Goal: Information Seeking & Learning: Learn about a topic

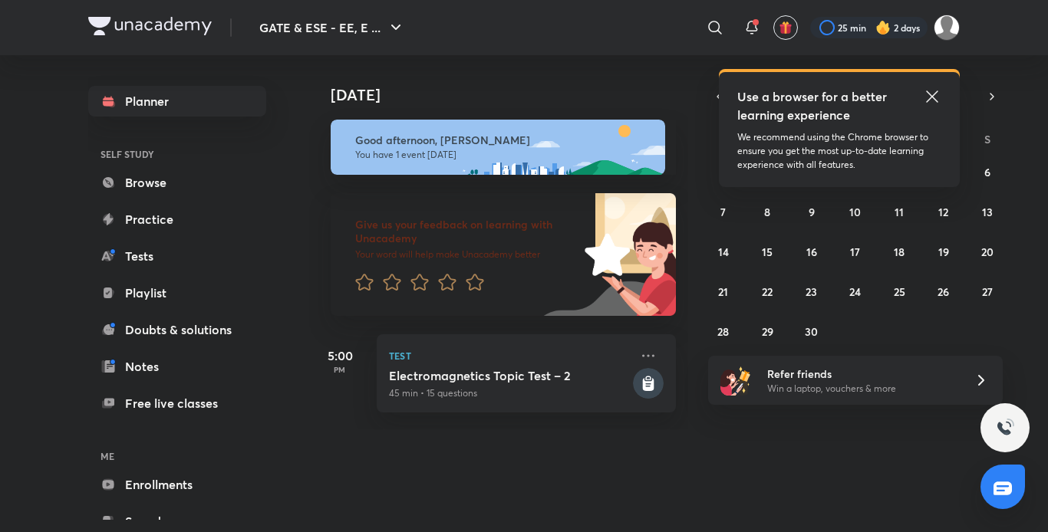
click at [166, 294] on link "Playlist" at bounding box center [177, 293] width 178 height 31
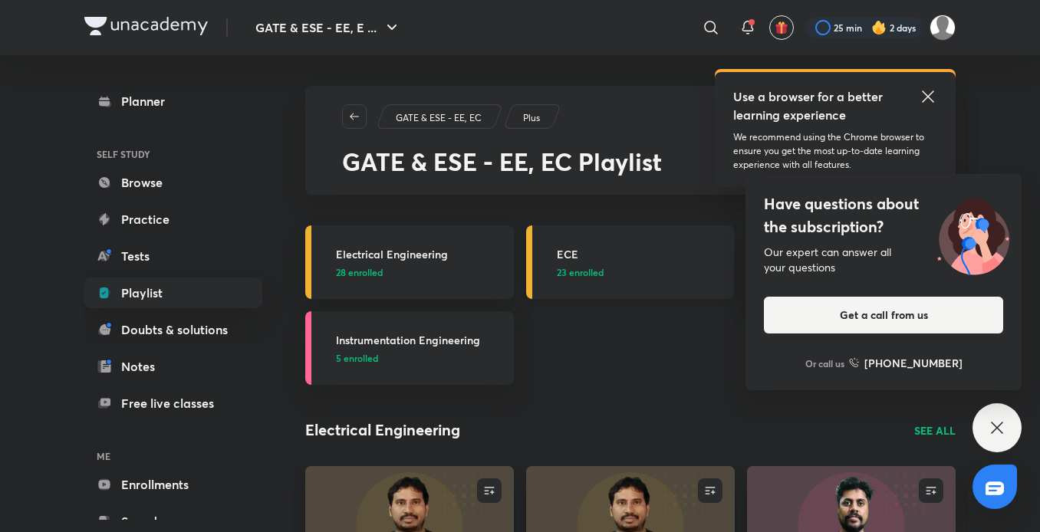
click at [601, 265] on span "23 enrolled" at bounding box center [580, 272] width 47 height 14
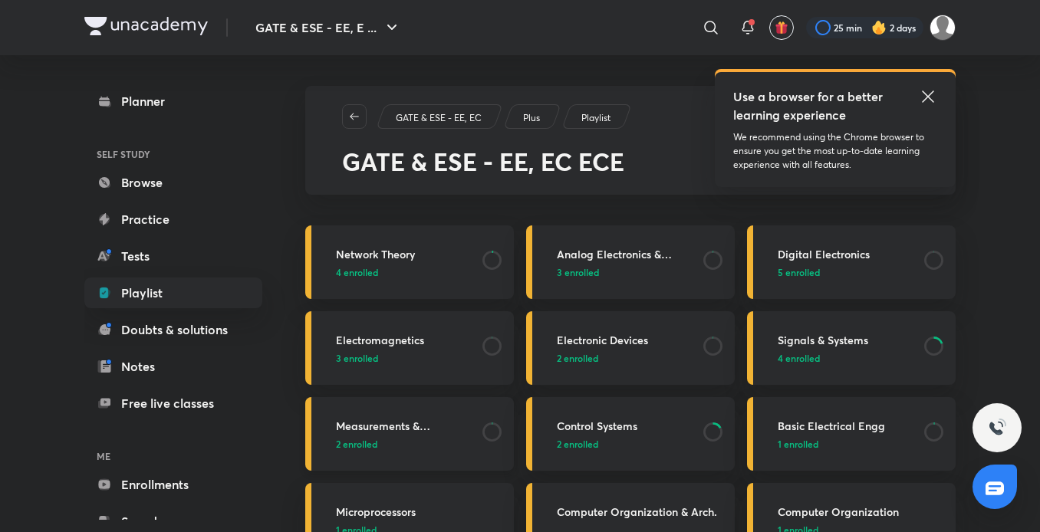
click at [392, 430] on h3 "Measurements & Instrumentation" at bounding box center [404, 426] width 137 height 16
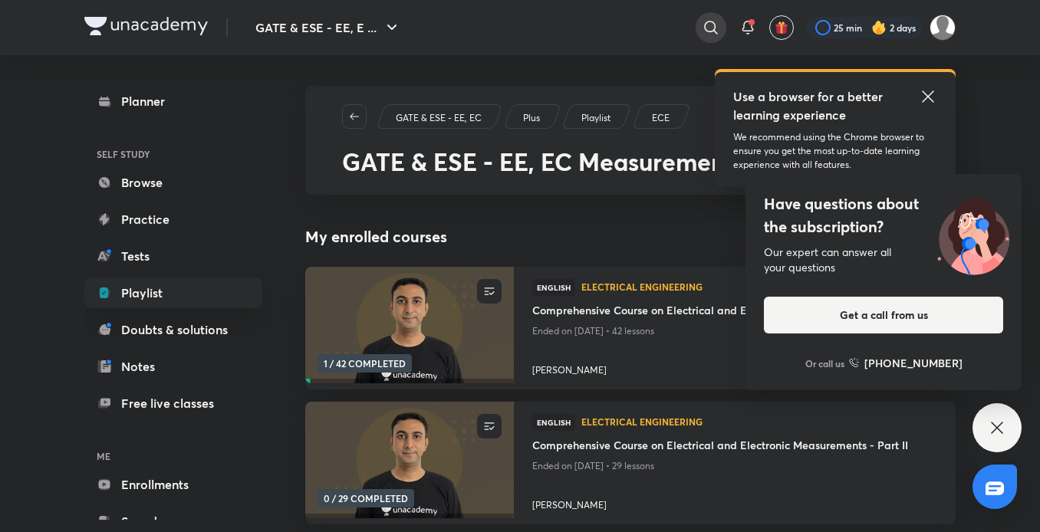
click at [713, 23] on icon at bounding box center [711, 27] width 18 height 18
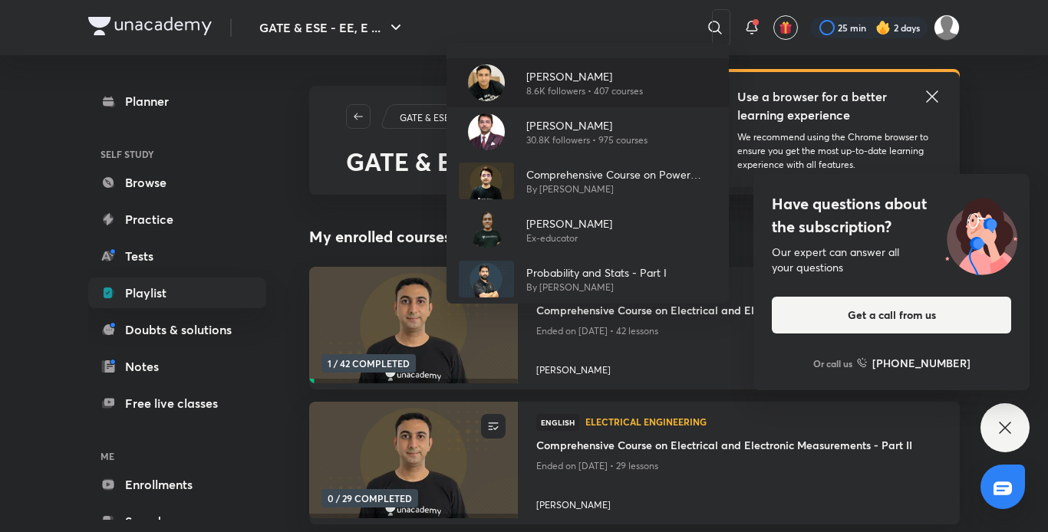
click at [565, 71] on p "[PERSON_NAME]" at bounding box center [584, 76] width 117 height 16
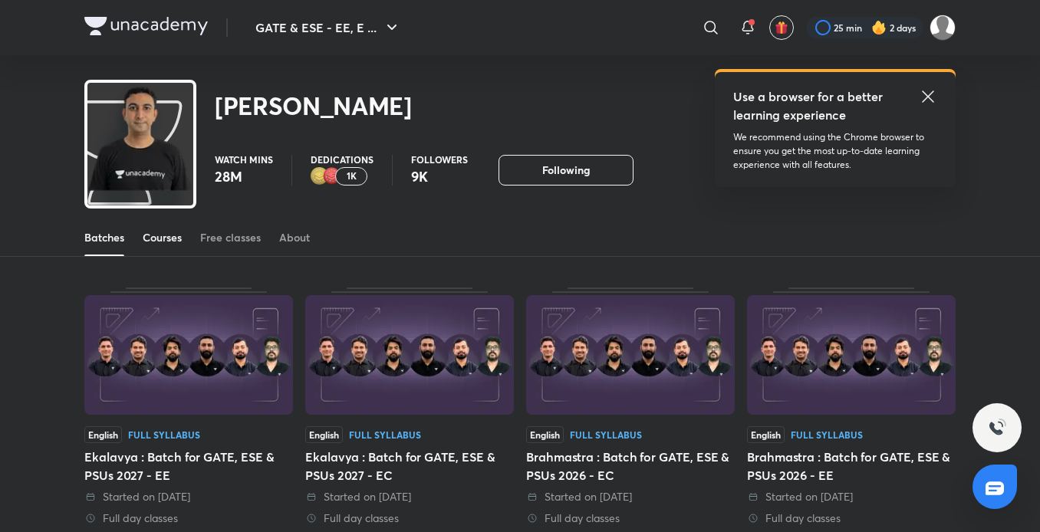
click at [160, 235] on div "Courses" at bounding box center [162, 237] width 39 height 15
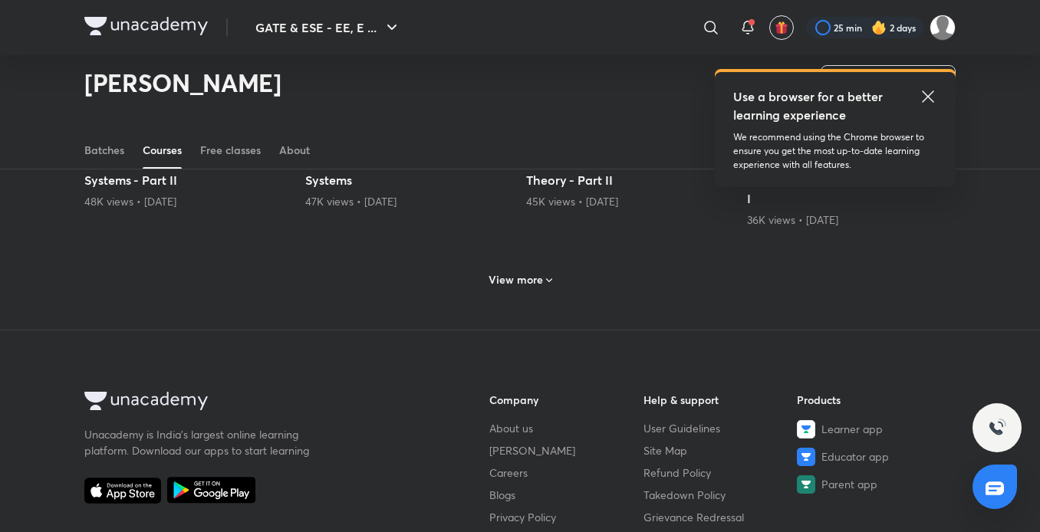
scroll to position [782, 0]
click at [534, 270] on div "View more" at bounding box center [520, 281] width 76 height 25
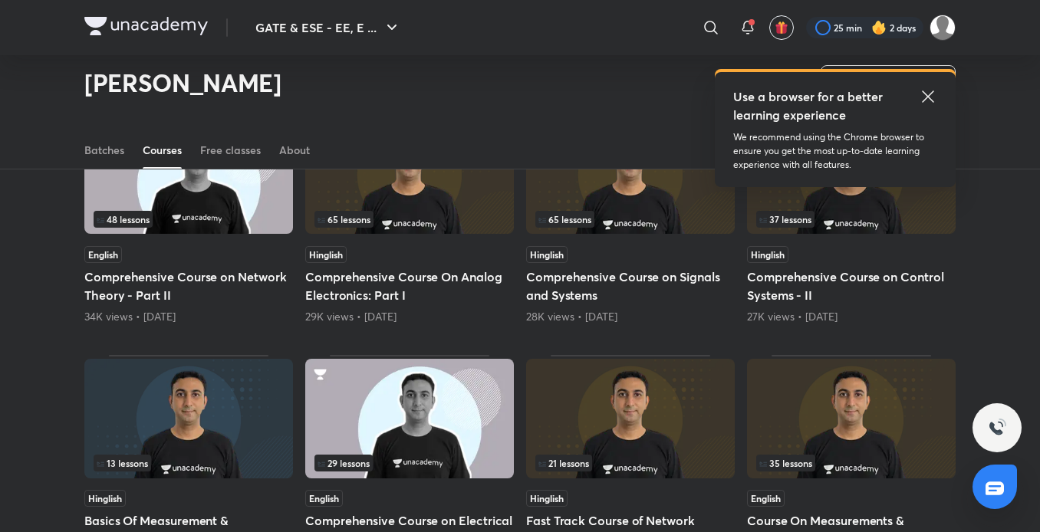
scroll to position [1068, 0]
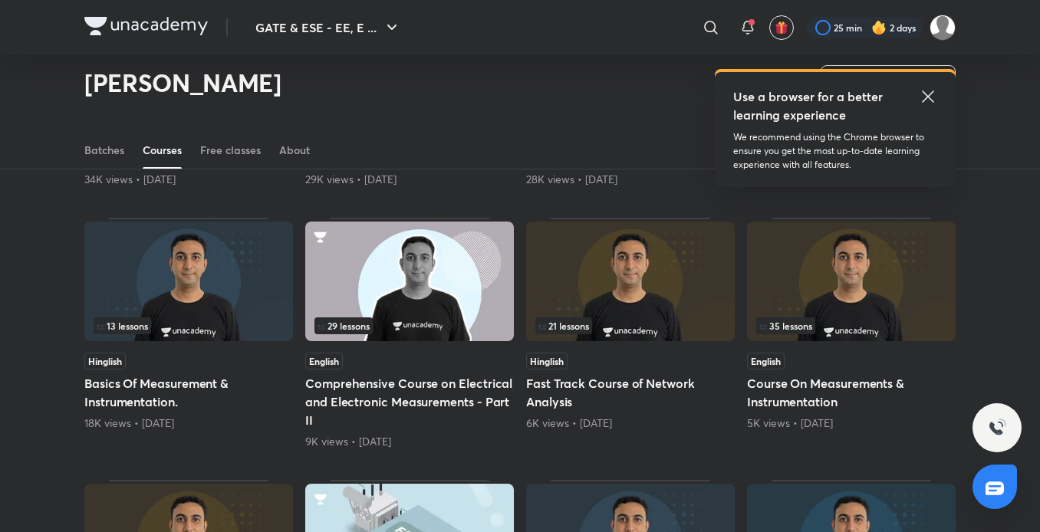
click at [786, 318] on span "35 lessons" at bounding box center [785, 326] width 59 height 17
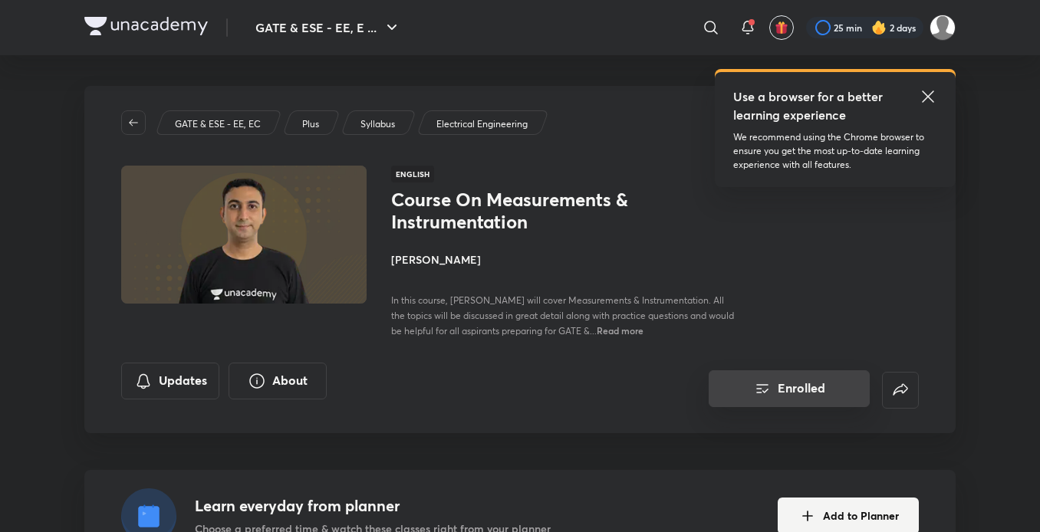
click at [795, 387] on button "Enrolled" at bounding box center [789, 388] width 161 height 37
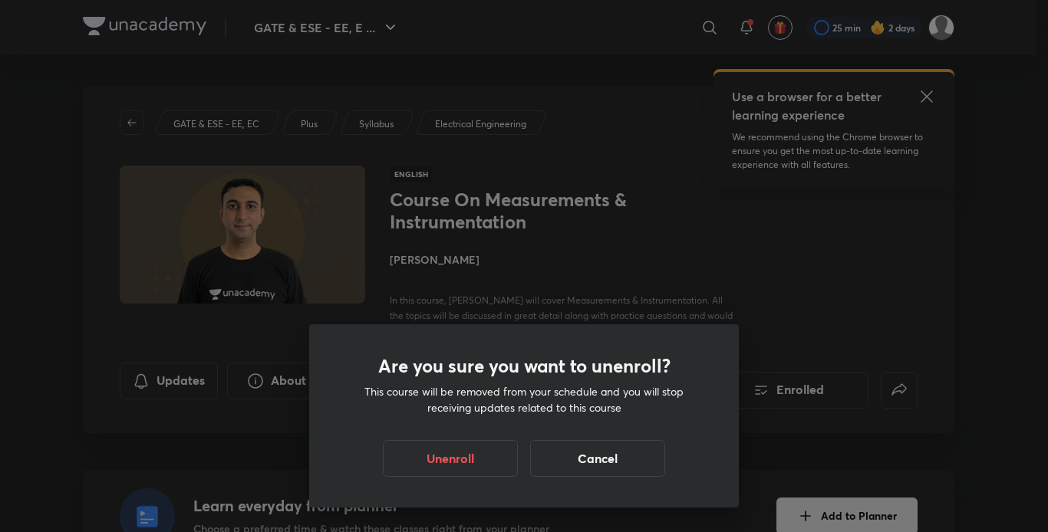
click at [288, 226] on div "Are you sure you want to unenroll? This course will be removed from your schedu…" at bounding box center [524, 266] width 1048 height 532
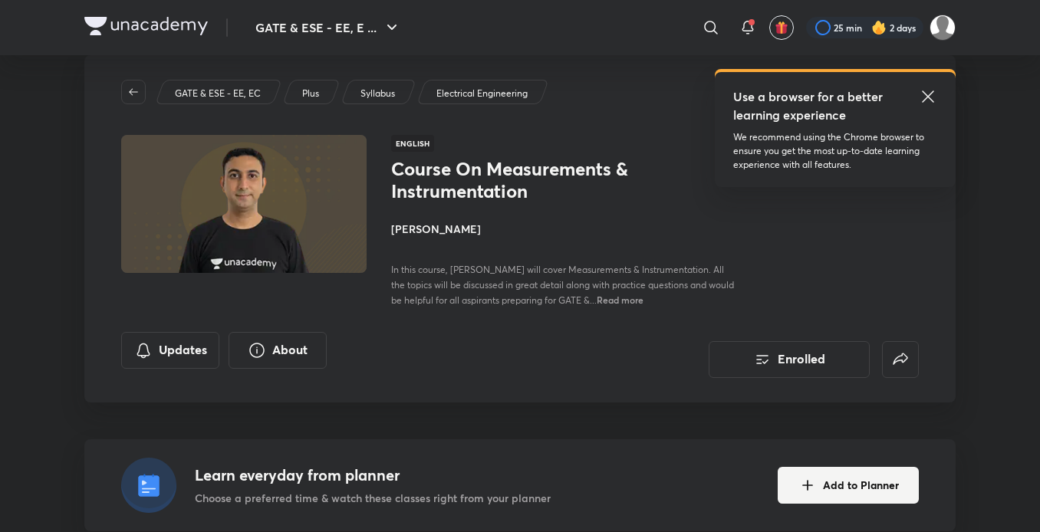
scroll to position [28, 0]
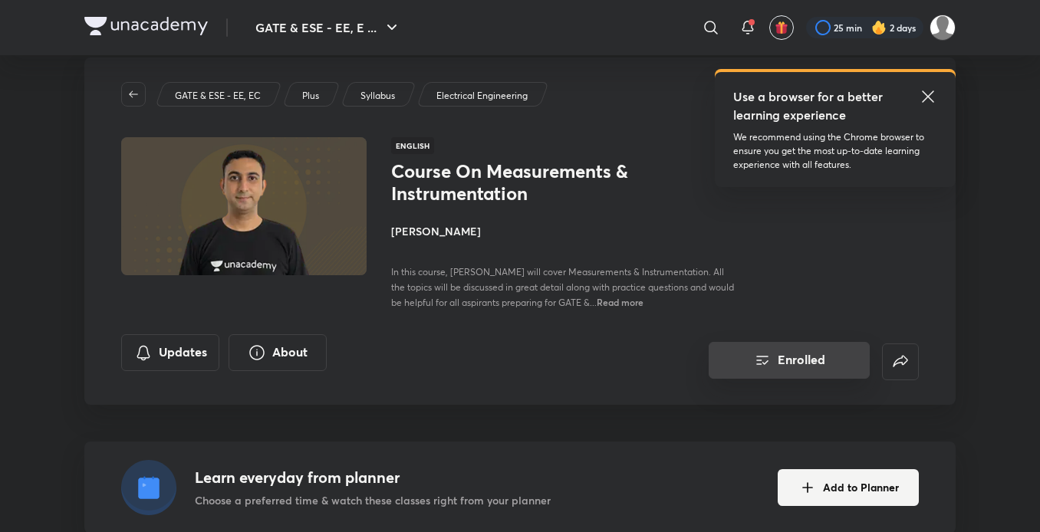
click at [756, 356] on icon "Enrolled" at bounding box center [762, 360] width 18 height 18
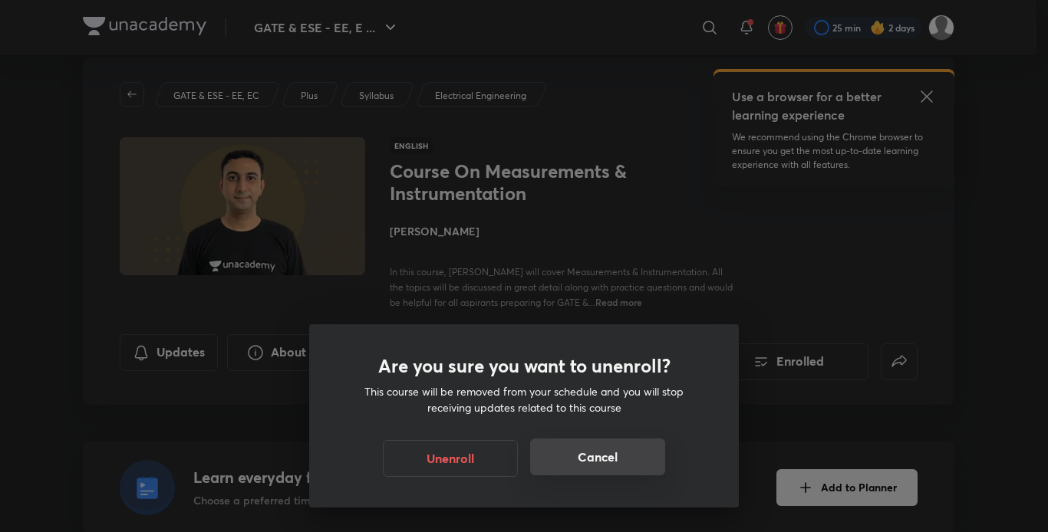
click at [618, 448] on button "Cancel" at bounding box center [597, 457] width 135 height 37
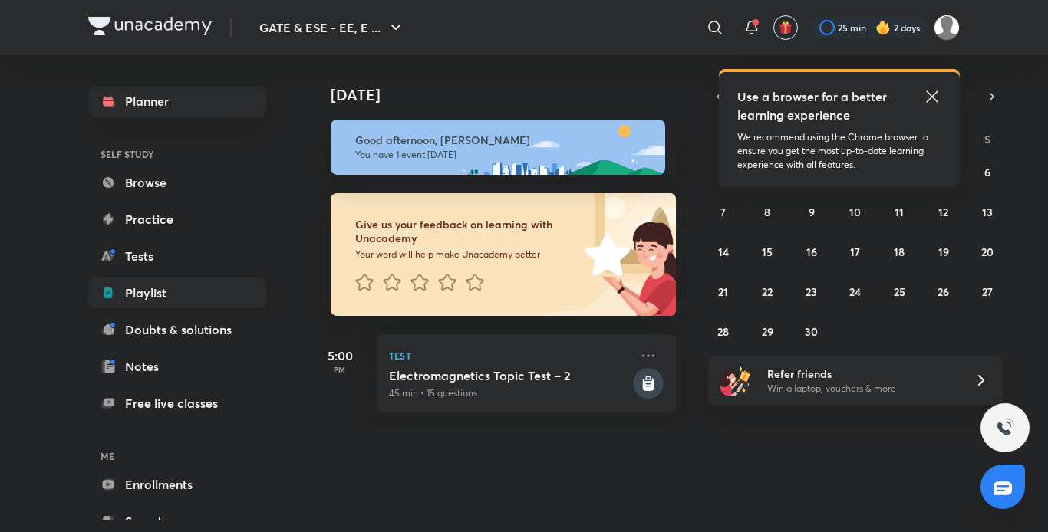
click at [200, 291] on link "Playlist" at bounding box center [177, 293] width 178 height 31
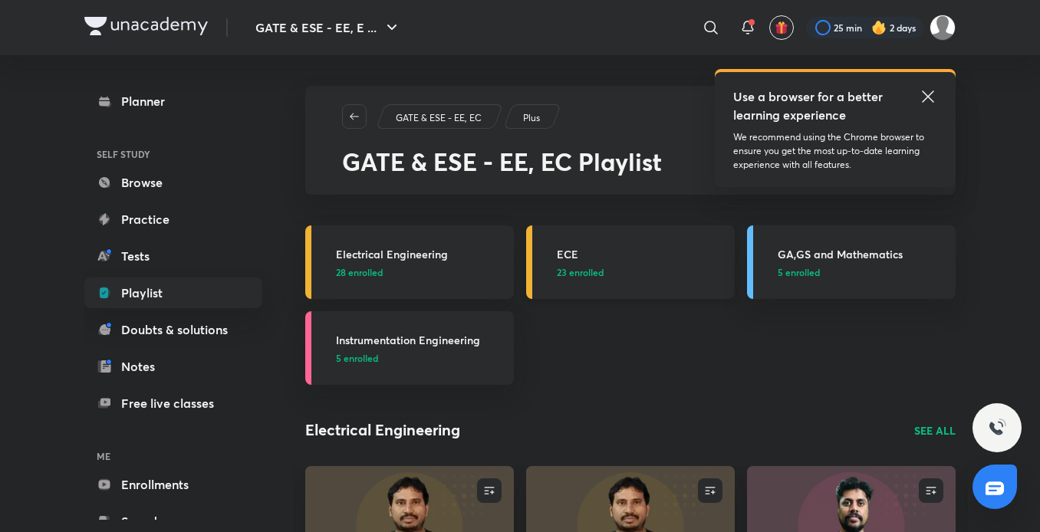
click at [582, 253] on h3 "ECE" at bounding box center [641, 254] width 169 height 16
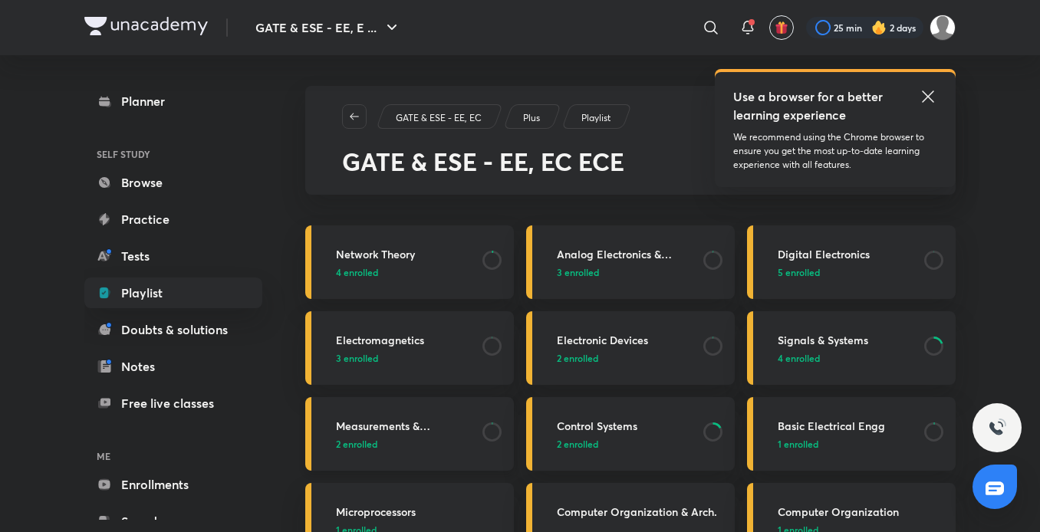
click at [367, 435] on div "Measurements & Instrumentation 2 enrolled" at bounding box center [420, 434] width 169 height 33
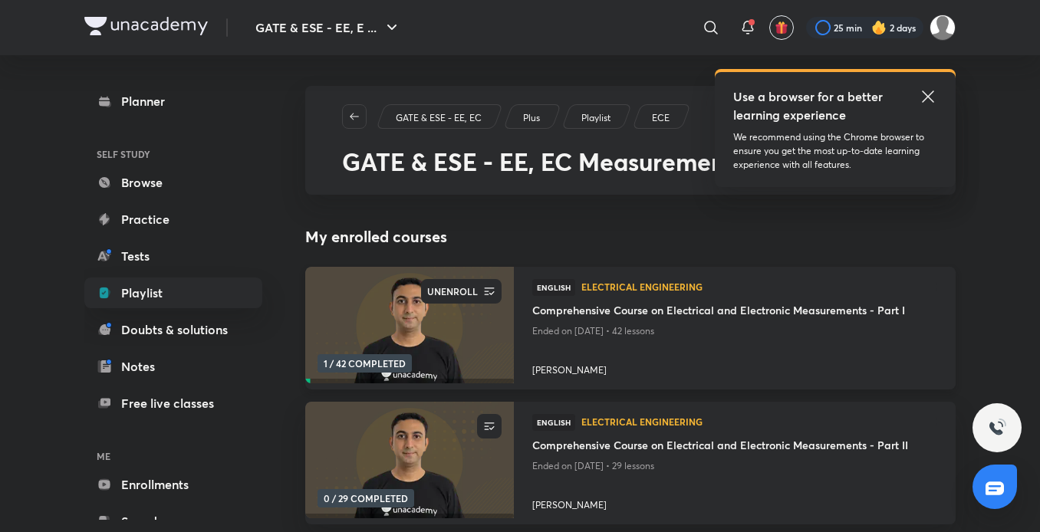
click at [499, 287] on span "button" at bounding box center [489, 291] width 25 height 15
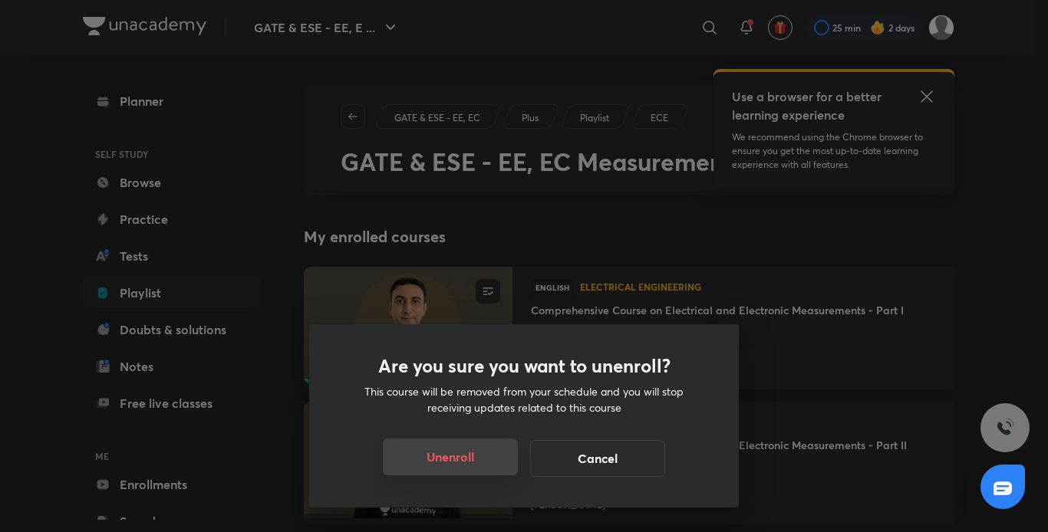
click at [440, 462] on button "Unenroll" at bounding box center [450, 457] width 135 height 37
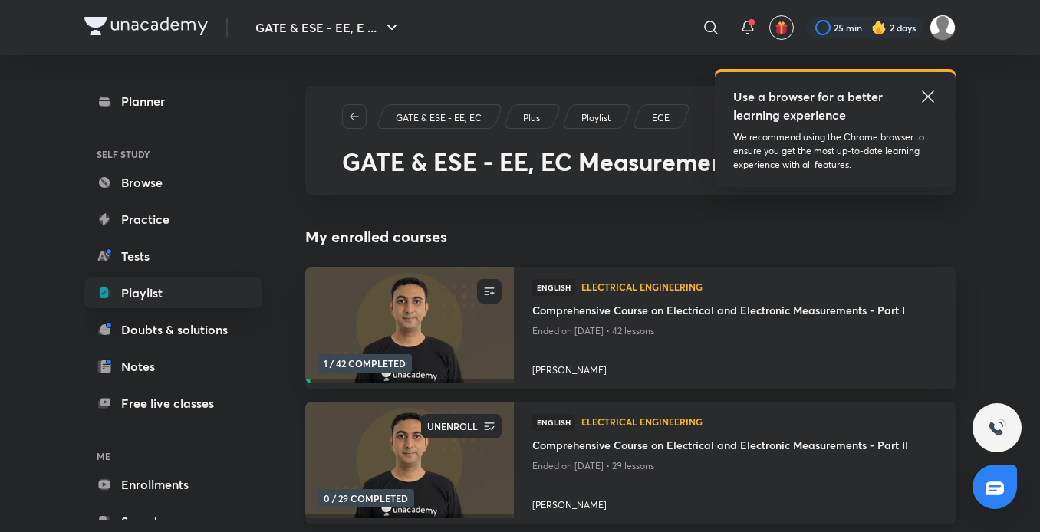
click at [492, 426] on icon "button" at bounding box center [489, 426] width 15 height 15
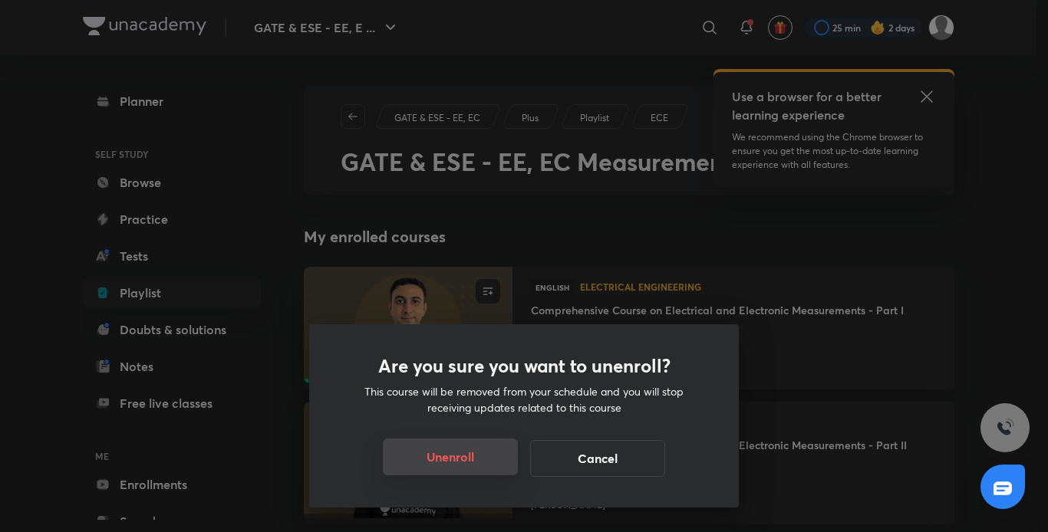
click at [456, 452] on button "Unenroll" at bounding box center [450, 457] width 135 height 37
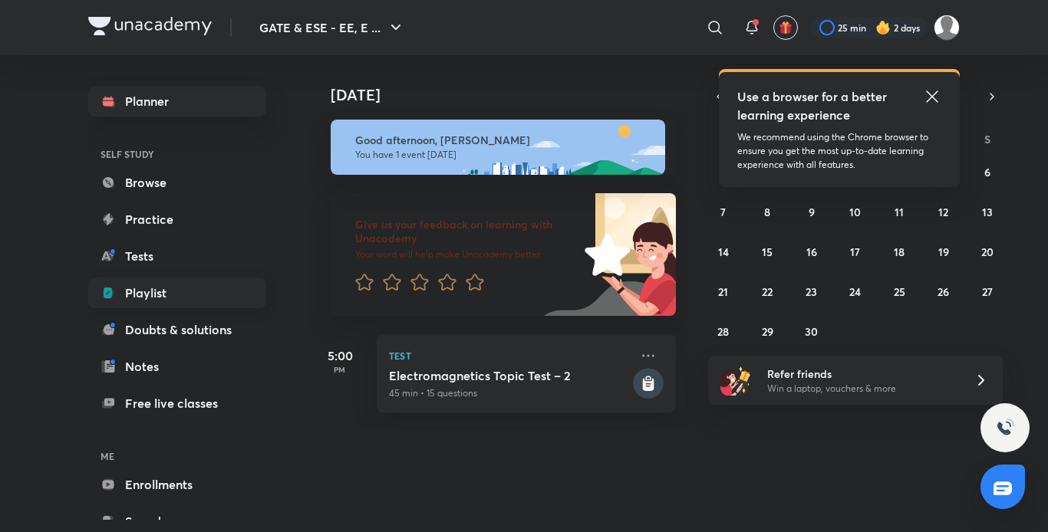
click at [171, 299] on link "Playlist" at bounding box center [177, 293] width 178 height 31
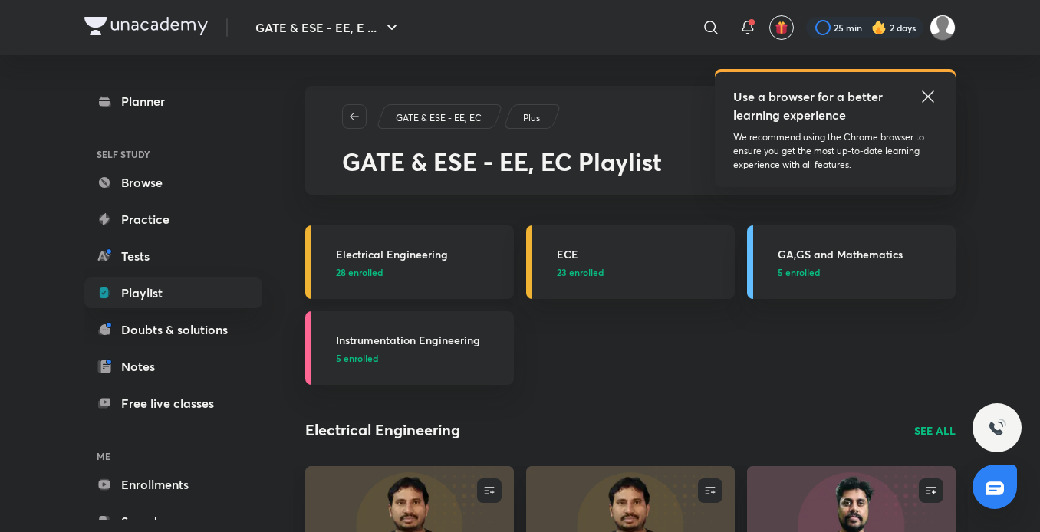
click at [427, 282] on link "Electrical Engineering 28 enrolled" at bounding box center [409, 263] width 209 height 74
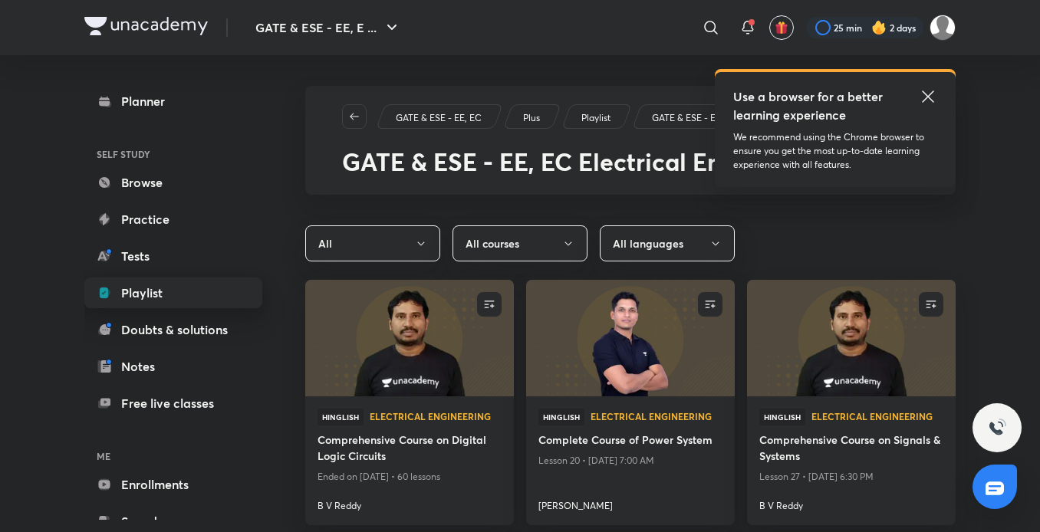
click at [193, 291] on link "Playlist" at bounding box center [173, 293] width 178 height 31
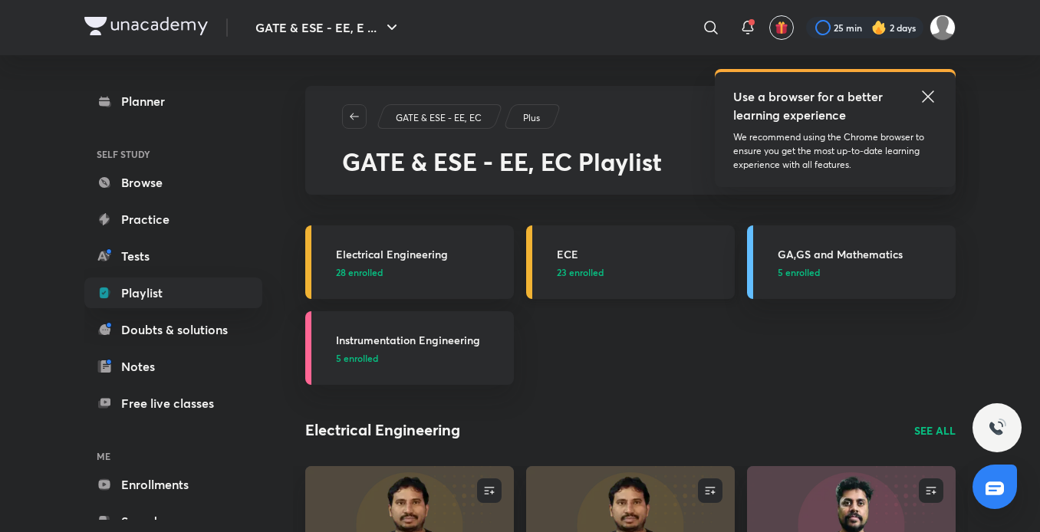
click at [594, 266] on span "23 enrolled" at bounding box center [580, 272] width 47 height 14
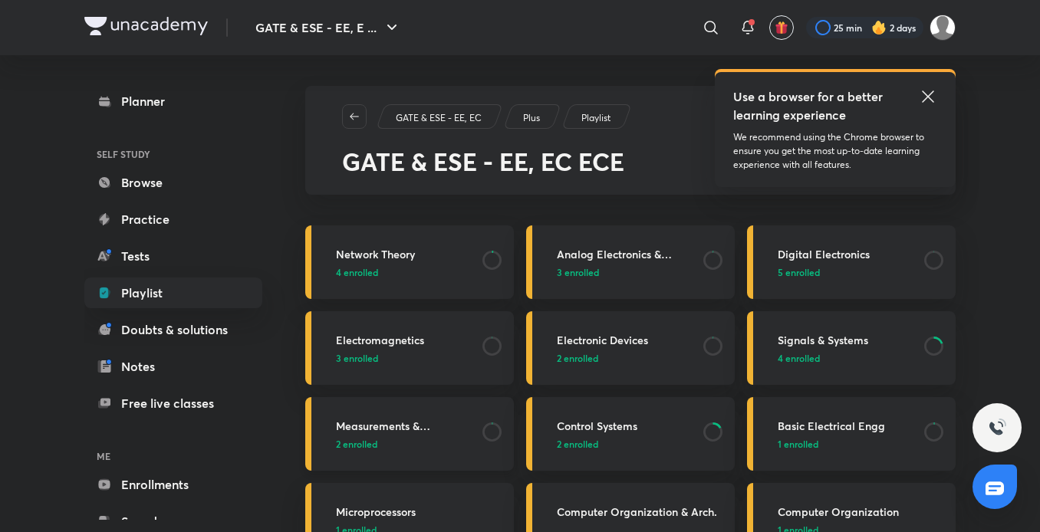
click at [423, 440] on p "2 enrolled" at bounding box center [404, 444] width 137 height 14
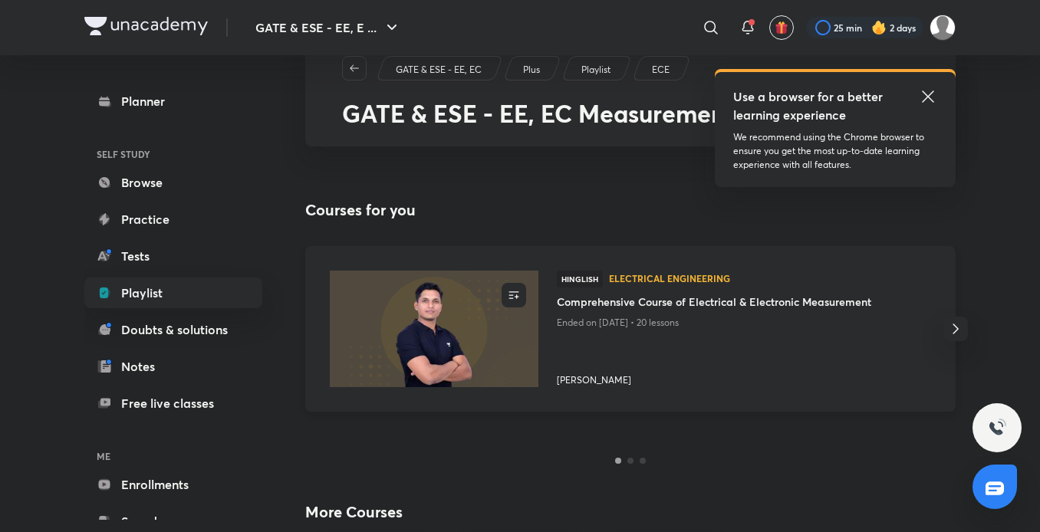
scroll to position [48, 0]
click at [507, 294] on icon "button" at bounding box center [513, 295] width 15 height 15
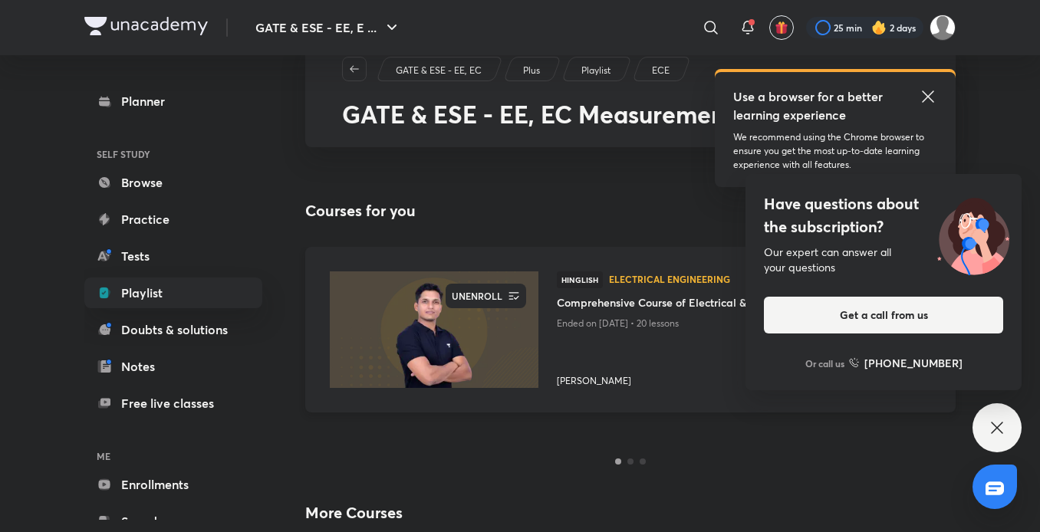
click at [476, 298] on div "UNENROLL" at bounding box center [477, 296] width 60 height 25
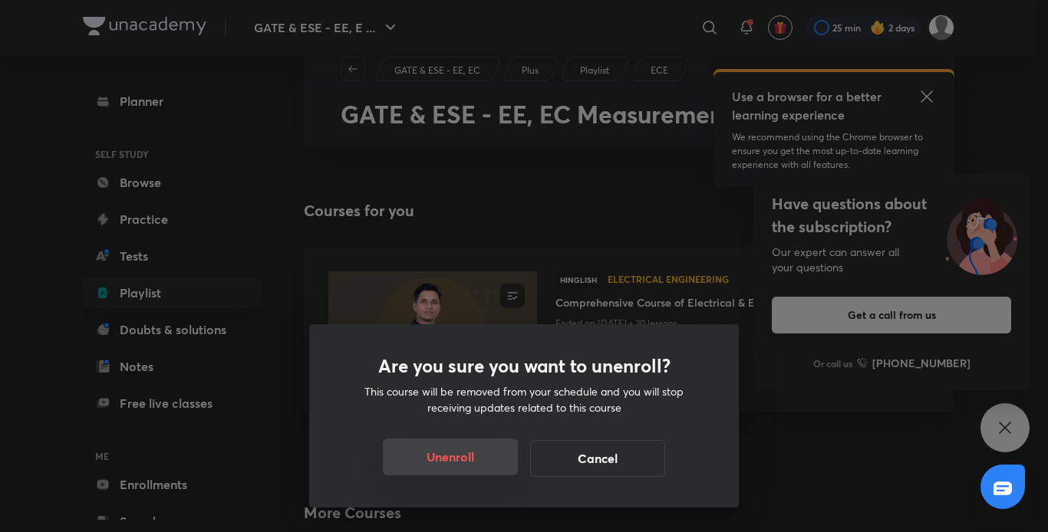
click at [445, 467] on button "Unenroll" at bounding box center [450, 457] width 135 height 37
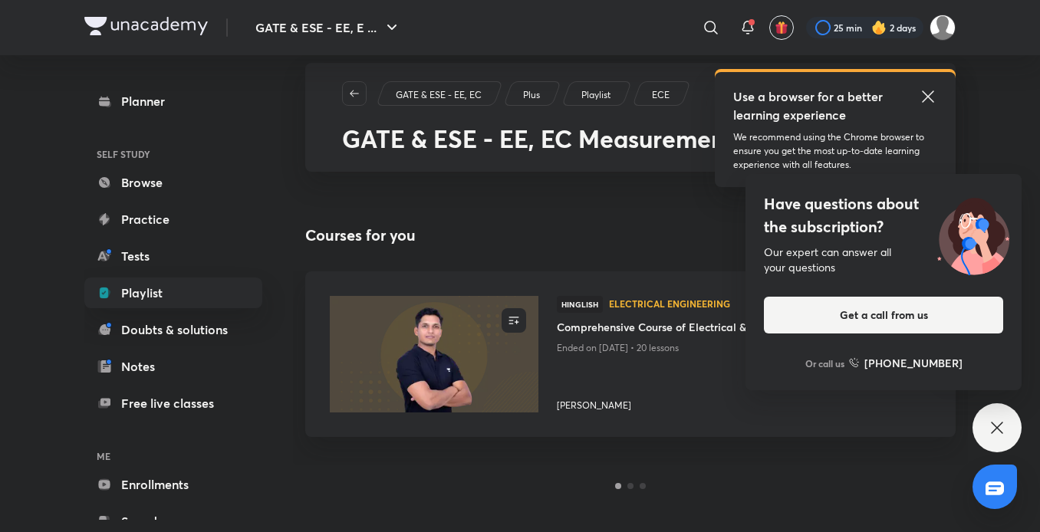
scroll to position [0, 0]
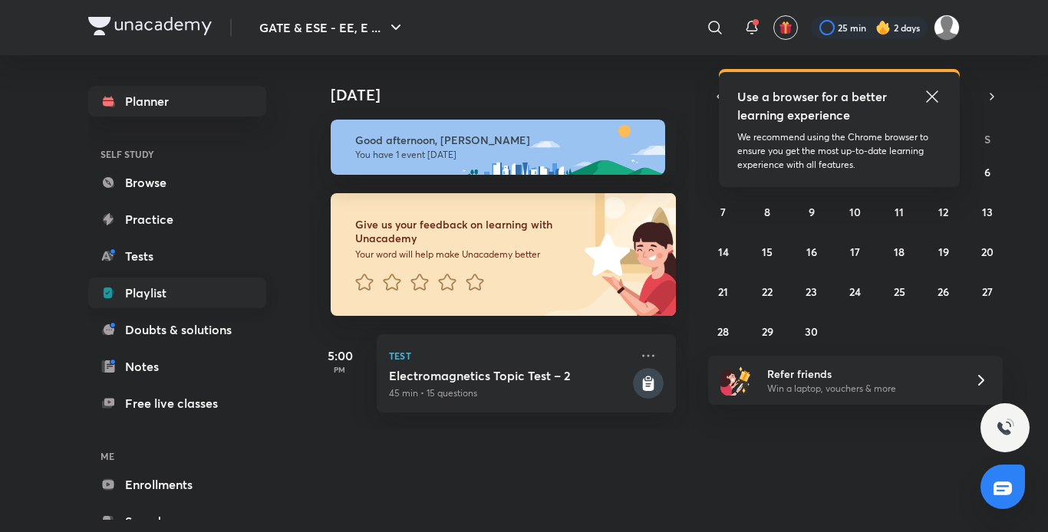
click at [147, 288] on link "Playlist" at bounding box center [177, 293] width 178 height 31
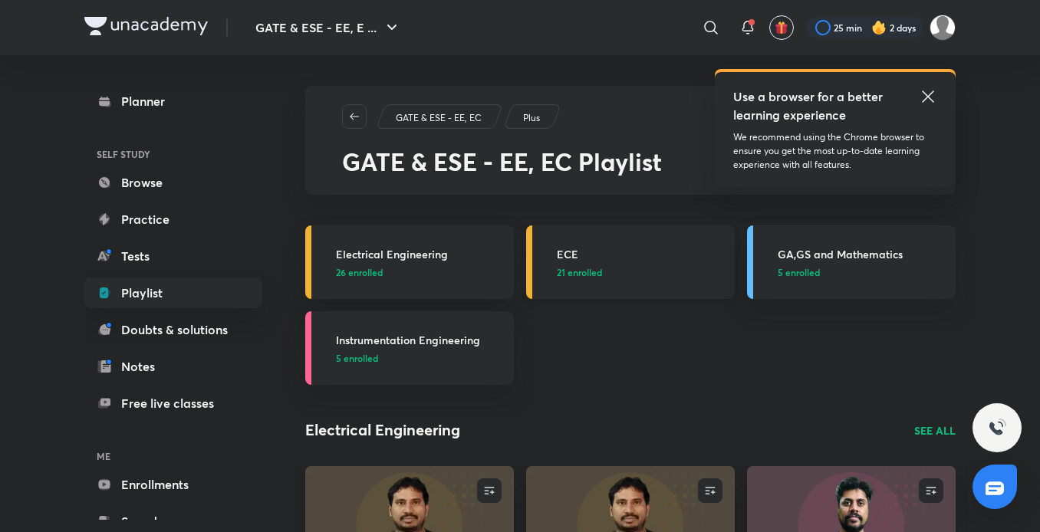
click at [588, 265] on span "21 enrolled" at bounding box center [579, 272] width 45 height 14
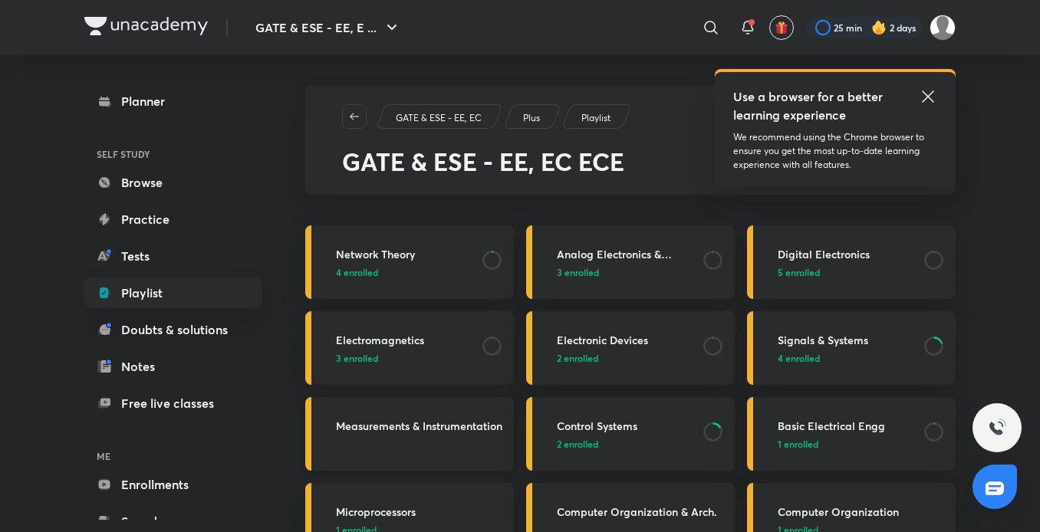
click at [418, 433] on h3 "Measurements & Instrumentation" at bounding box center [420, 426] width 169 height 16
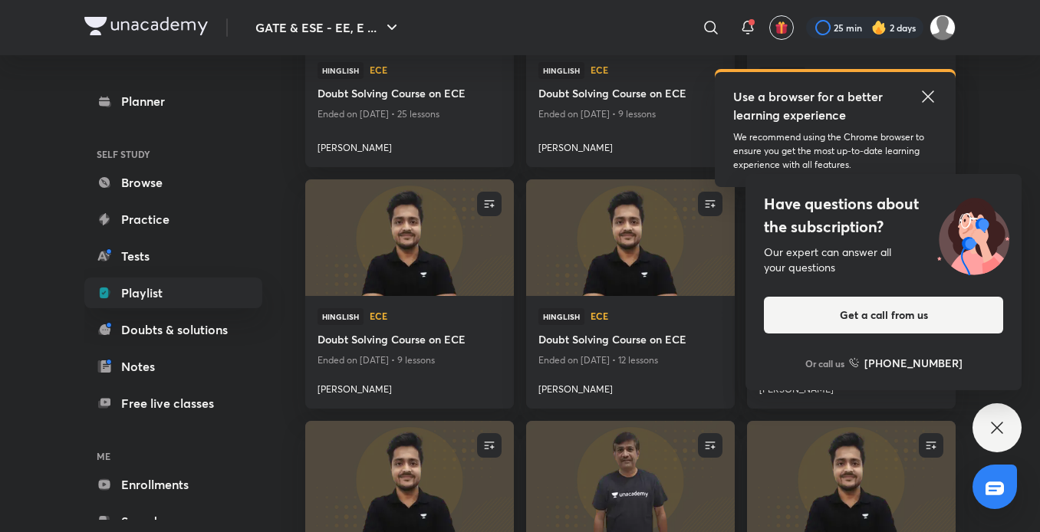
scroll to position [1722, 0]
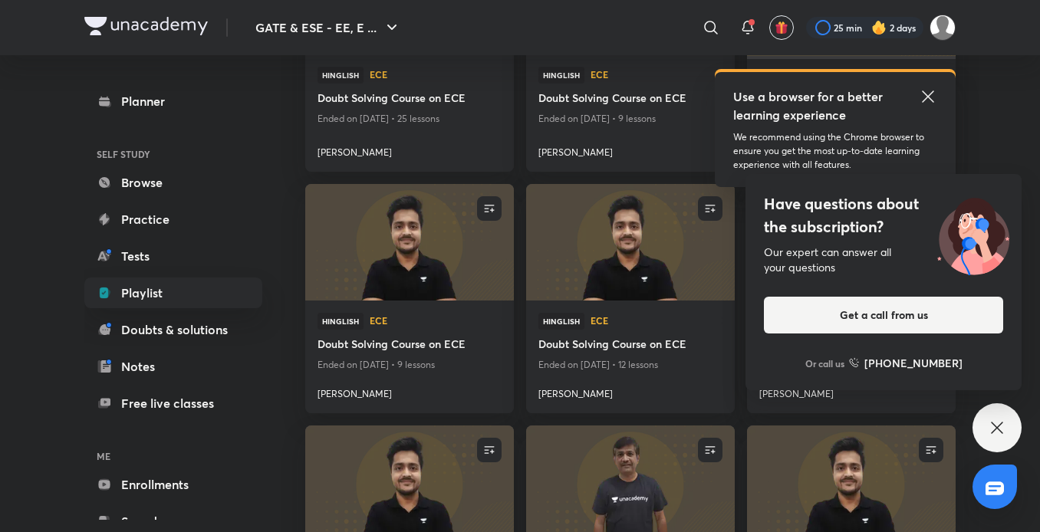
click at [1000, 412] on div "Have questions about the subscription? Our expert can answer all your questions…" at bounding box center [997, 427] width 49 height 49
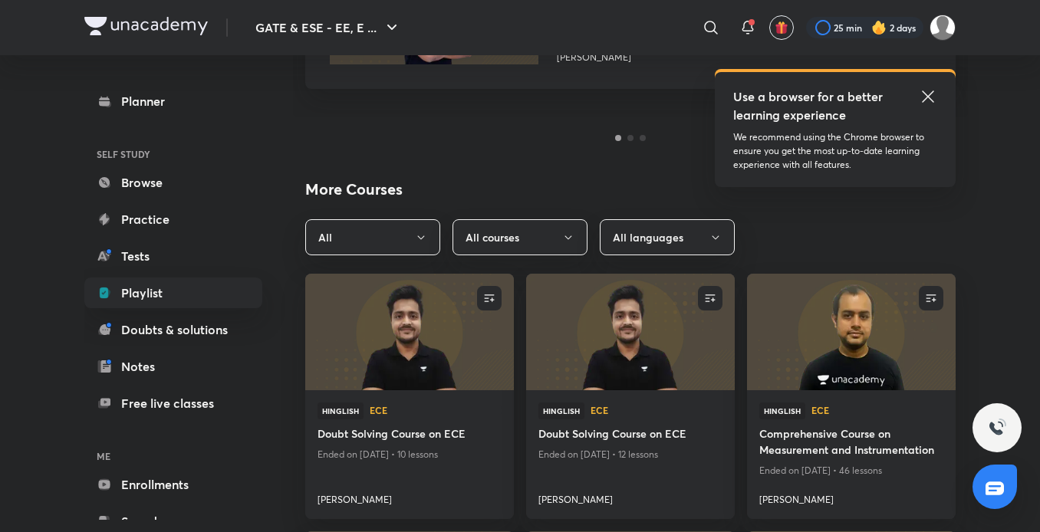
scroll to position [340, 0]
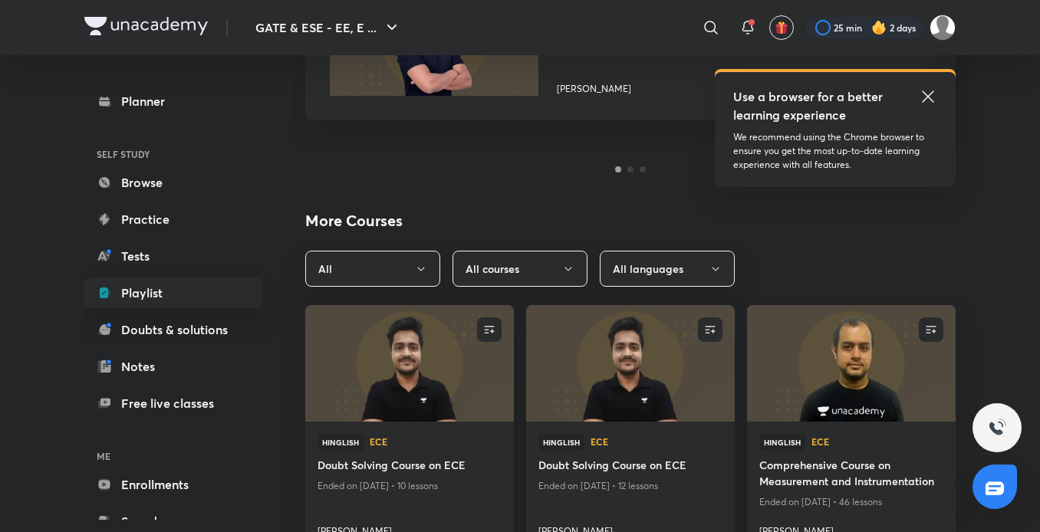
click at [630, 167] on div at bounding box center [630, 169] width 6 height 6
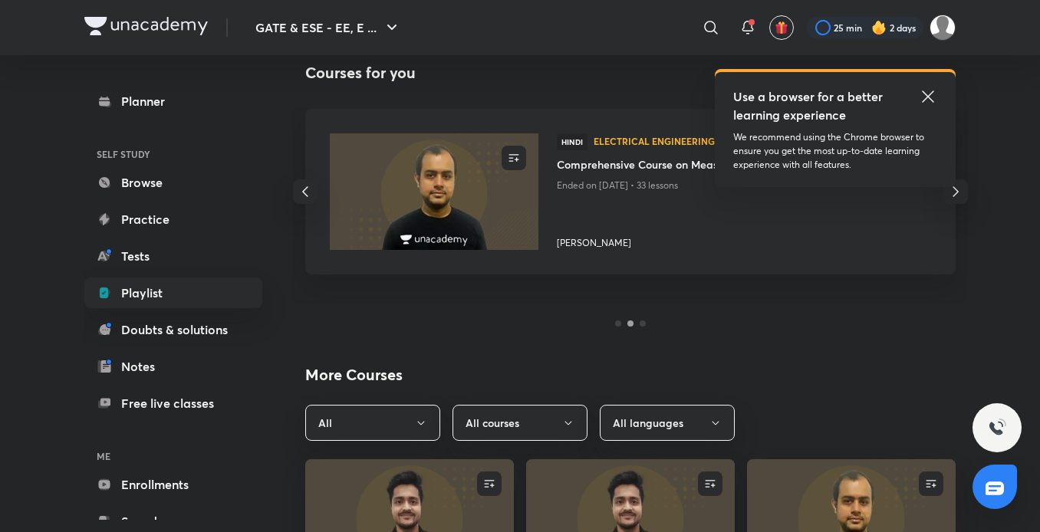
scroll to position [185, 0]
click at [639, 331] on div at bounding box center [630, 324] width 650 height 18
click at [634, 321] on div at bounding box center [630, 324] width 650 height 18
click at [640, 326] on div at bounding box center [643, 324] width 6 height 6
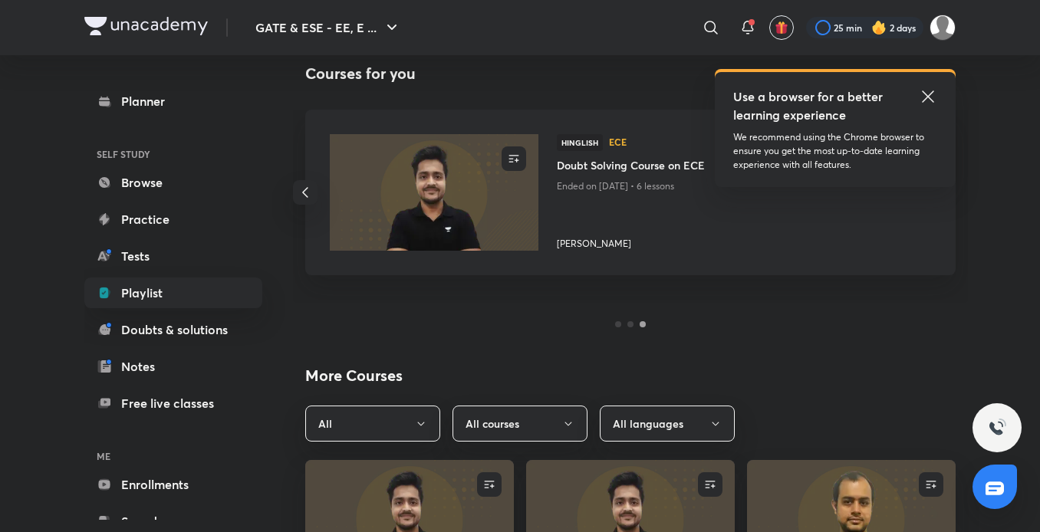
click at [640, 326] on div at bounding box center [643, 324] width 6 height 6
click at [509, 163] on icon "button" at bounding box center [513, 158] width 15 height 15
click at [459, 154] on div "UNENROLL" at bounding box center [477, 159] width 60 height 25
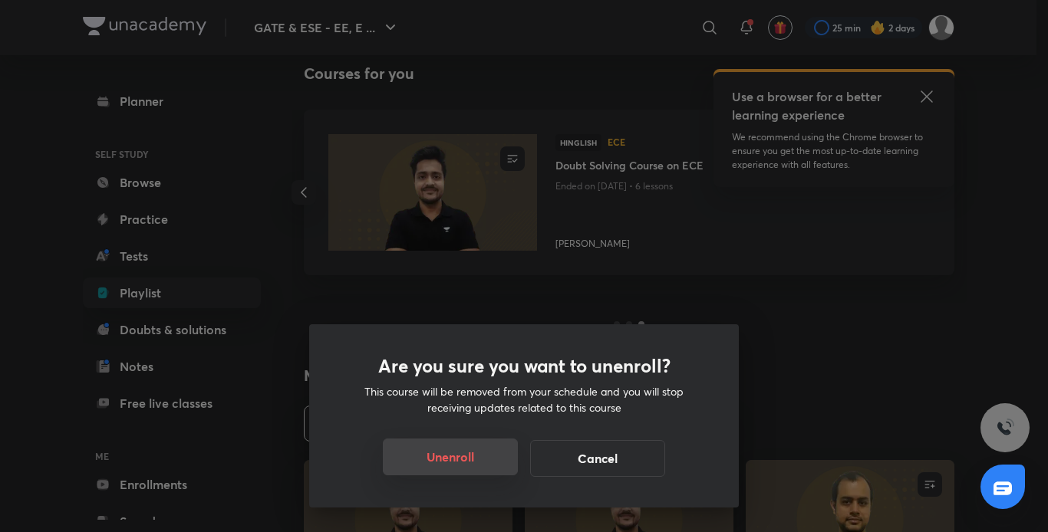
click at [456, 453] on button "Unenroll" at bounding box center [450, 457] width 135 height 37
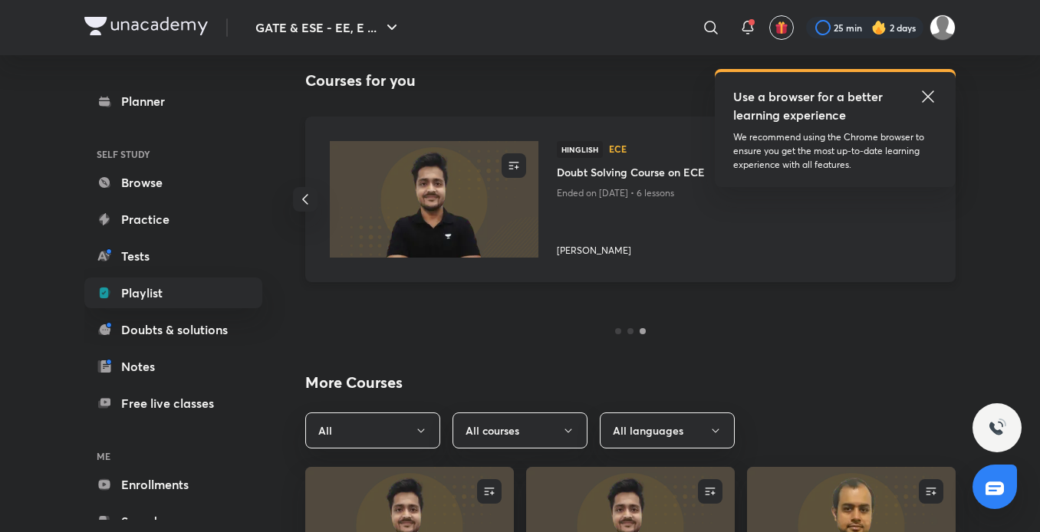
scroll to position [175, 0]
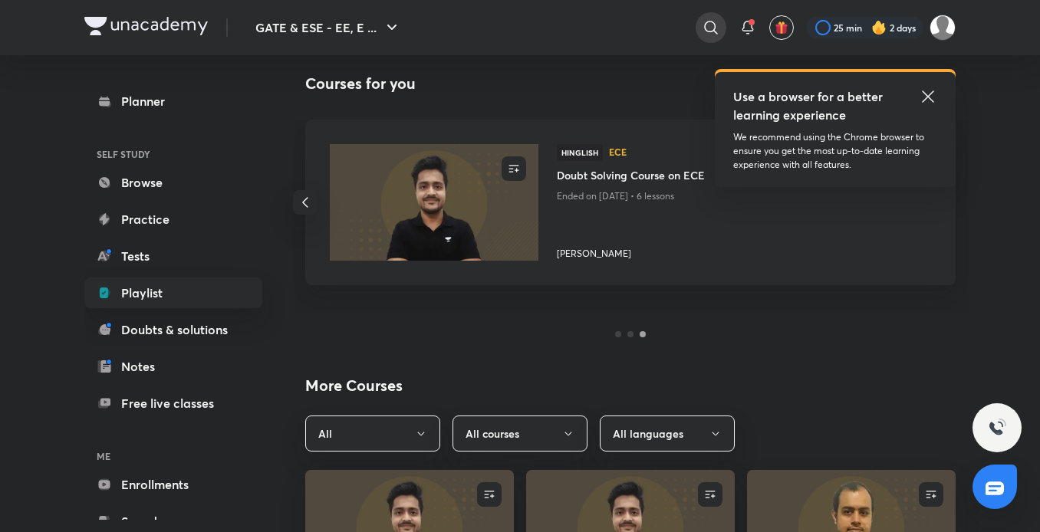
click at [714, 35] on icon at bounding box center [711, 27] width 18 height 18
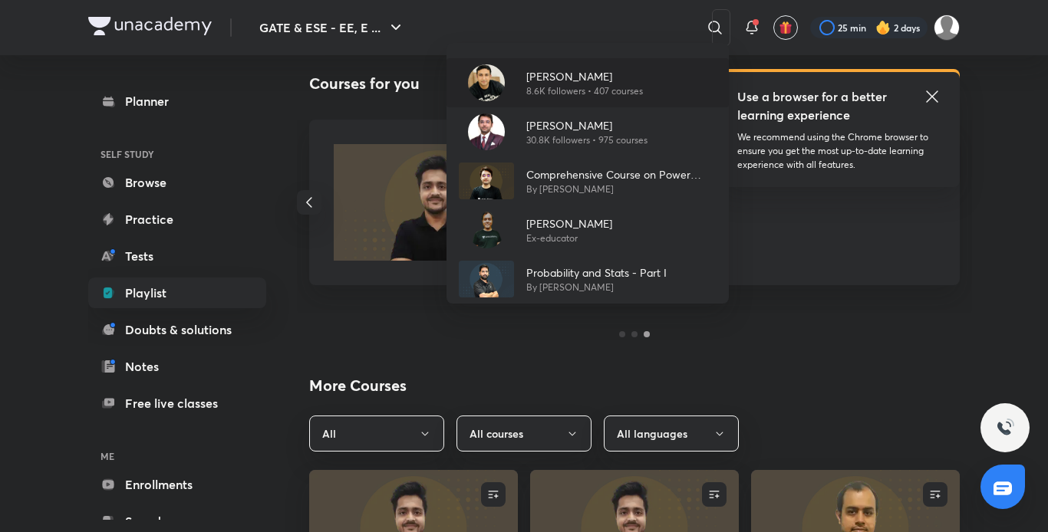
click at [543, 82] on p "[PERSON_NAME]" at bounding box center [584, 76] width 117 height 16
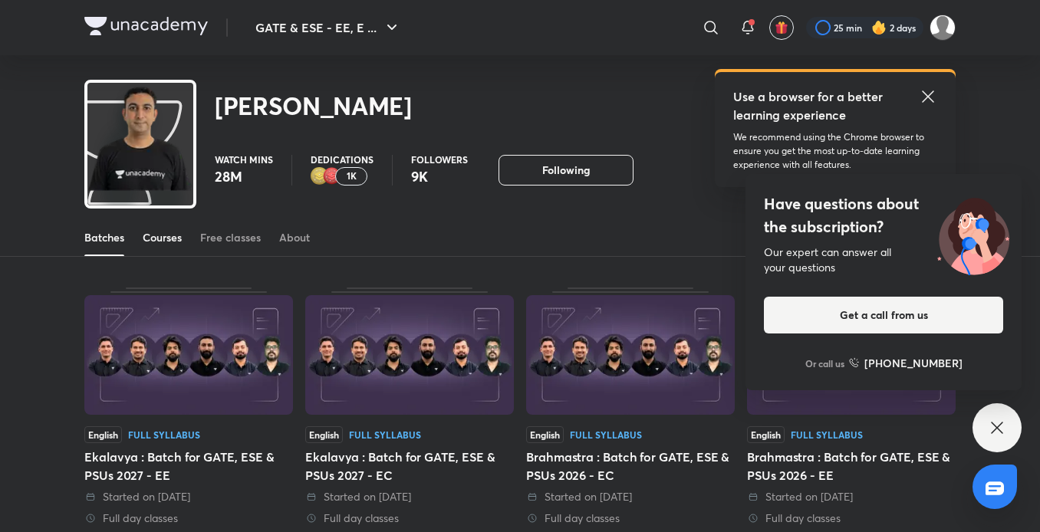
click at [163, 250] on link "Courses" at bounding box center [162, 237] width 39 height 37
click at [161, 249] on link "Courses" at bounding box center [162, 237] width 39 height 37
click at [158, 241] on div "Courses" at bounding box center [162, 237] width 39 height 15
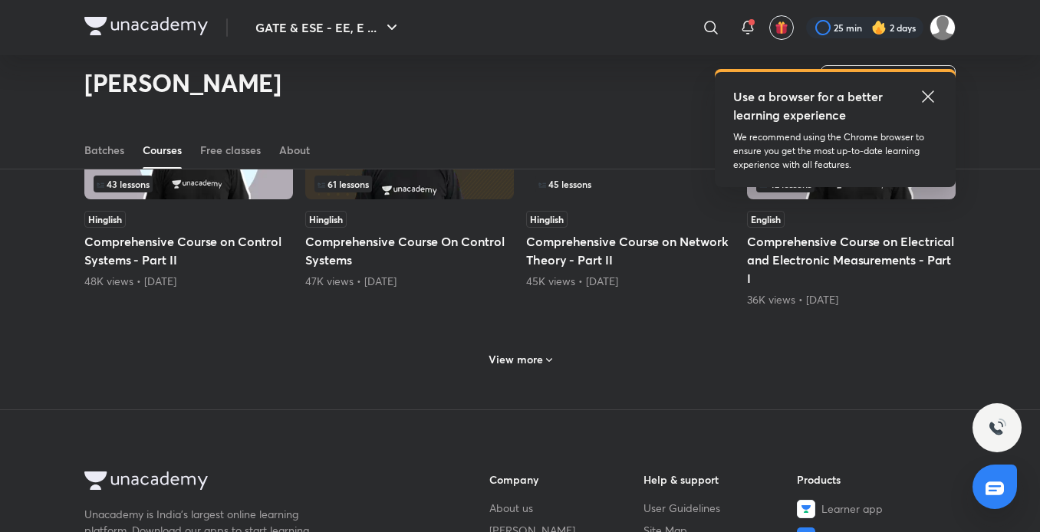
scroll to position [688, 0]
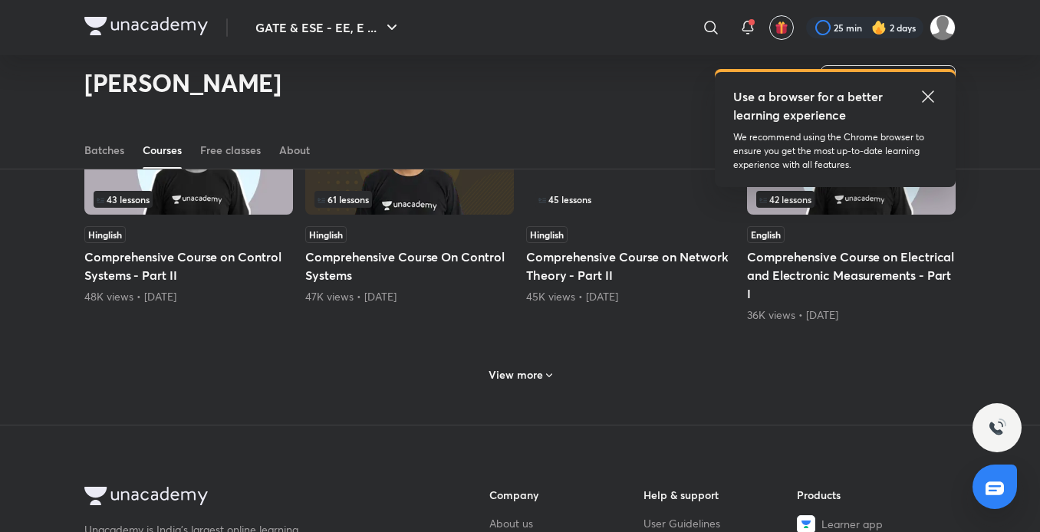
click at [523, 373] on h6 "View more" at bounding box center [516, 374] width 54 height 15
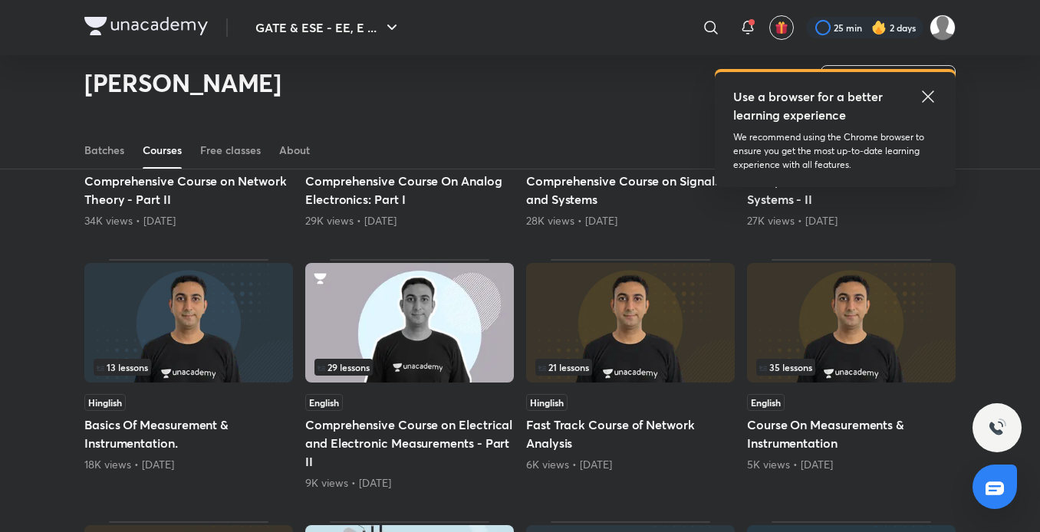
scroll to position [1028, 0]
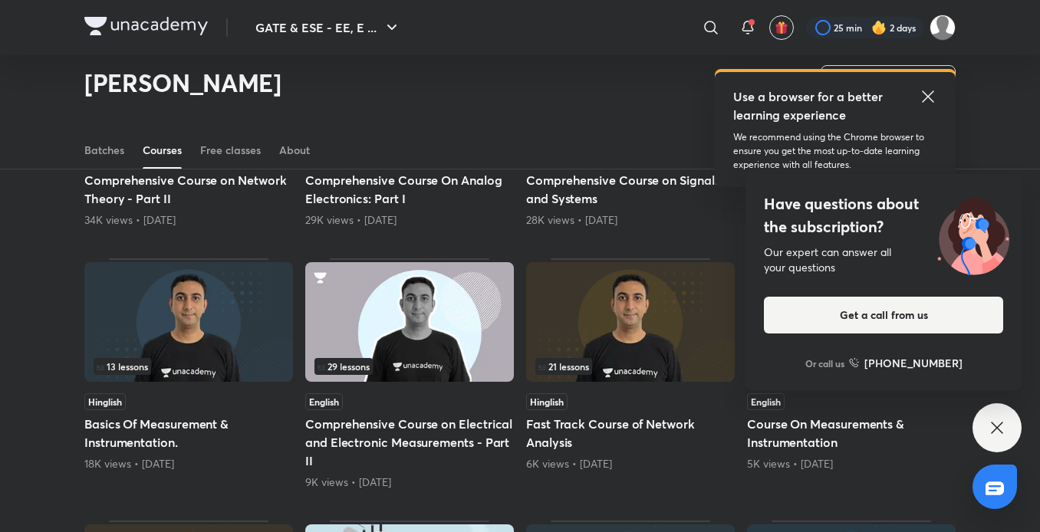
click at [997, 423] on icon at bounding box center [997, 428] width 18 height 18
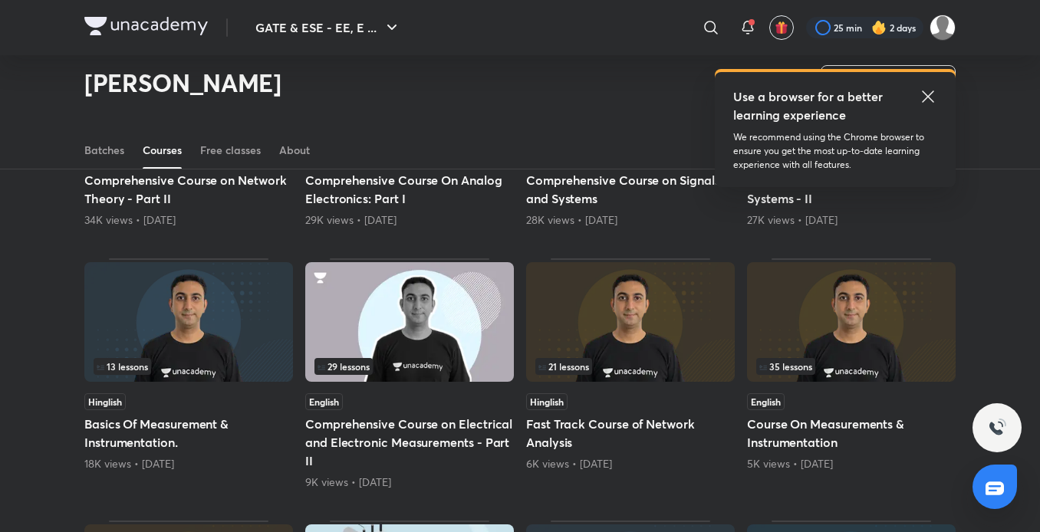
click at [786, 365] on span "35 lessons" at bounding box center [785, 366] width 53 height 9
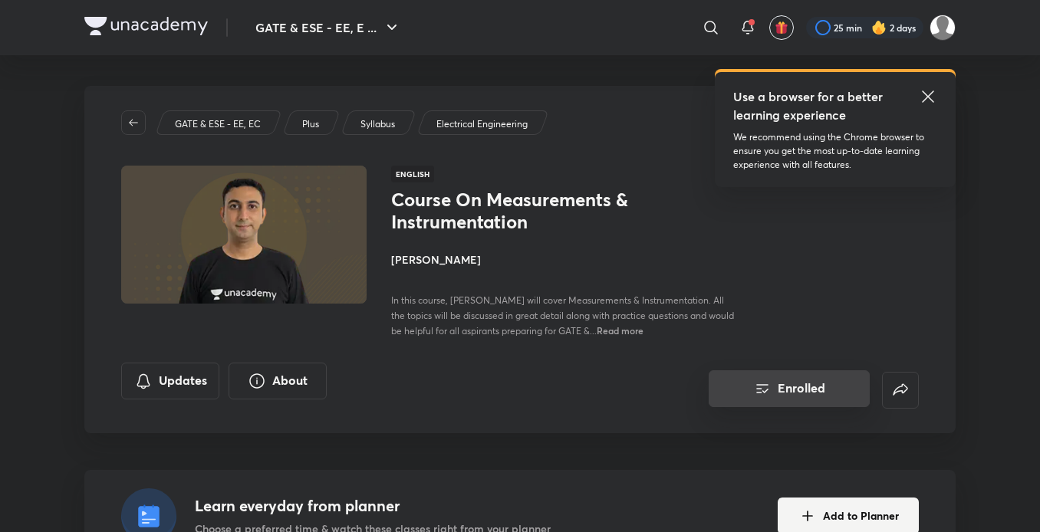
click at [789, 390] on button "Enrolled" at bounding box center [789, 388] width 161 height 37
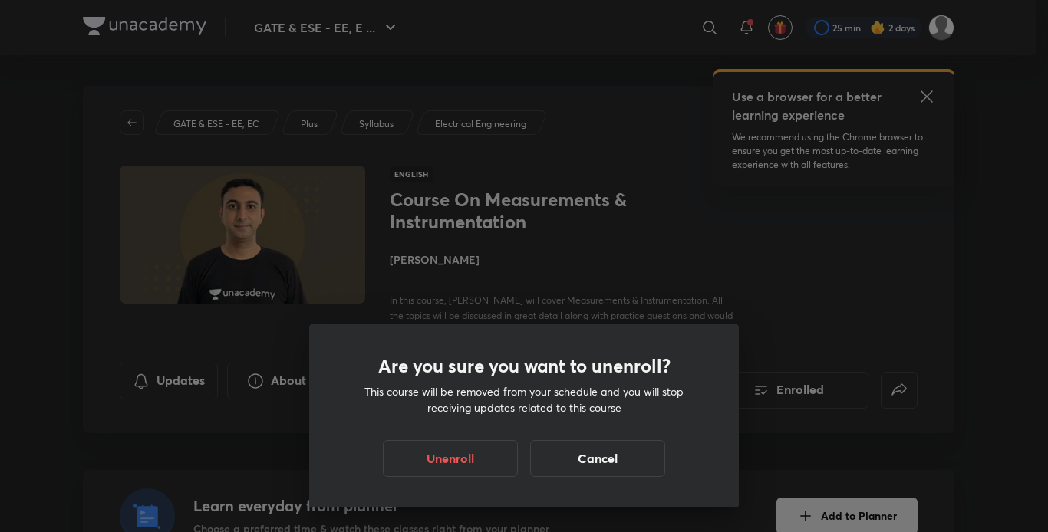
click at [785, 388] on div "Are you sure you want to unenroll? This course will be removed from your schedu…" at bounding box center [524, 266] width 1048 height 532
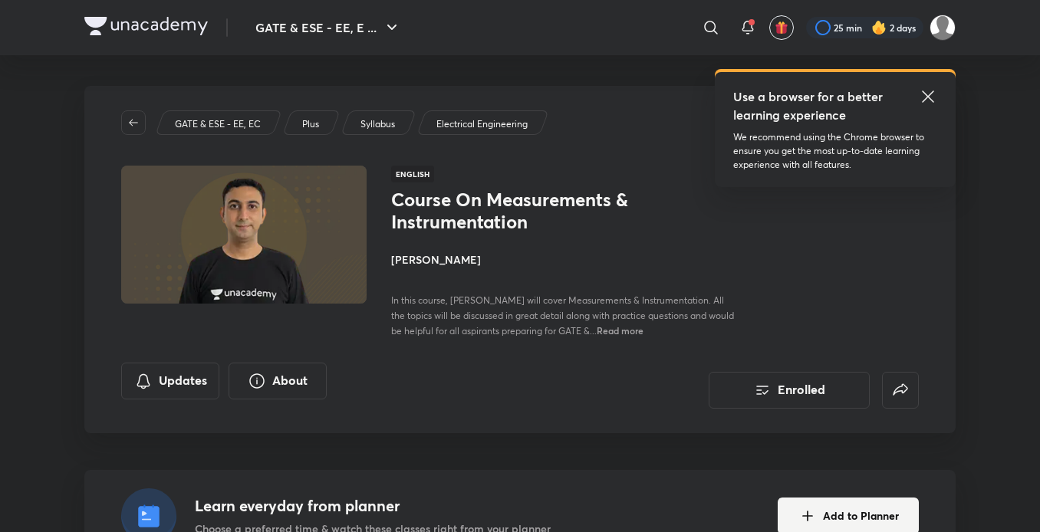
click at [298, 236] on img at bounding box center [244, 234] width 250 height 141
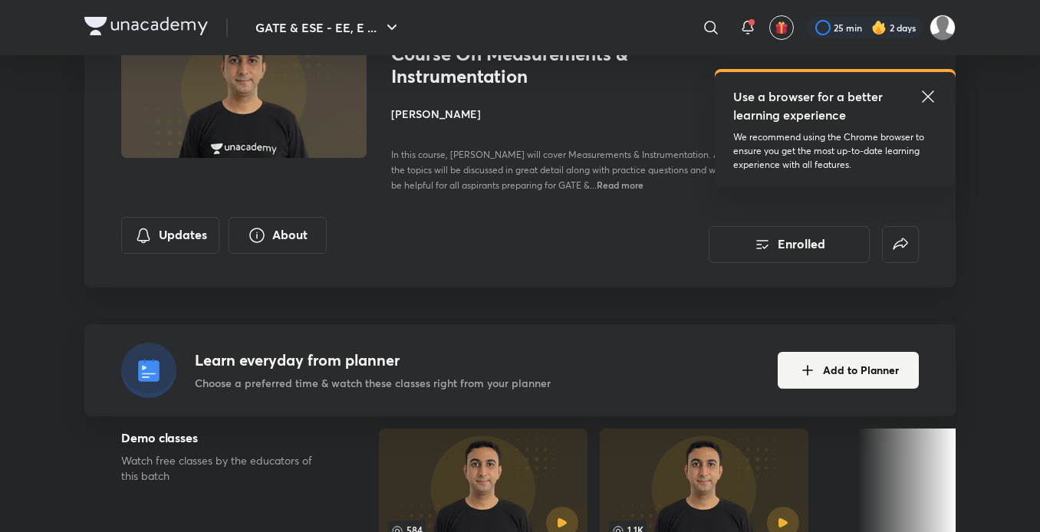
scroll to position [145, 0]
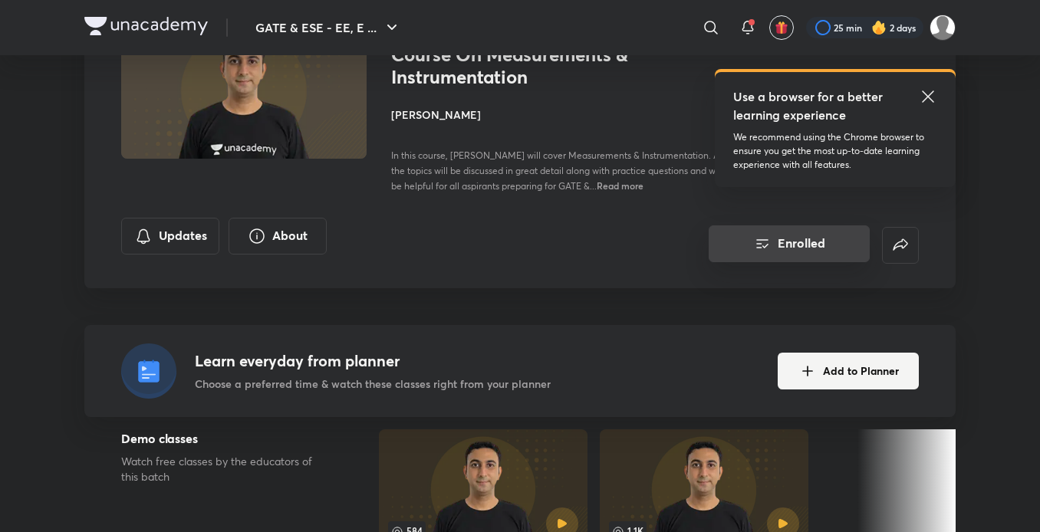
click at [768, 249] on icon "Enrolled" at bounding box center [762, 244] width 18 height 18
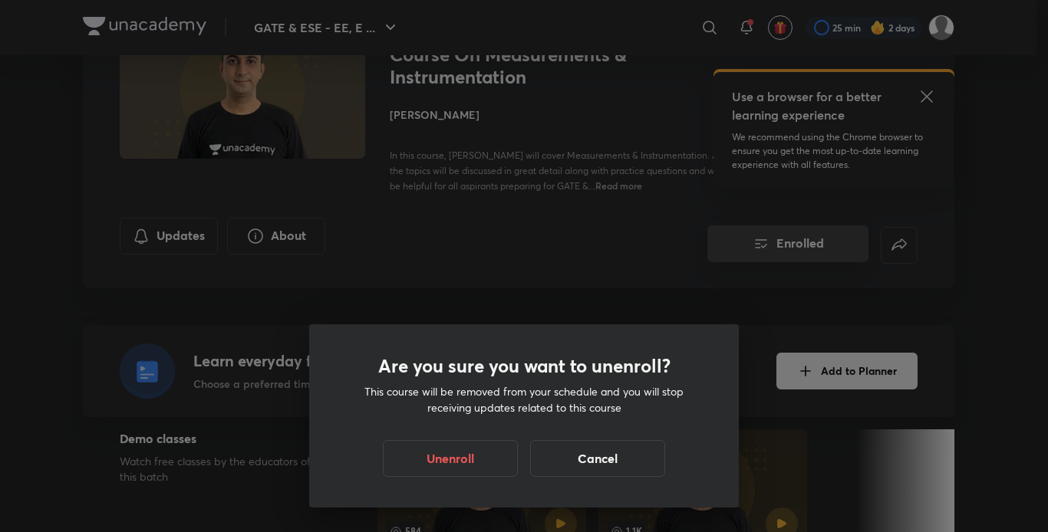
click at [768, 249] on div "Are you sure you want to unenroll? This course will be removed from your schedu…" at bounding box center [524, 266] width 1048 height 532
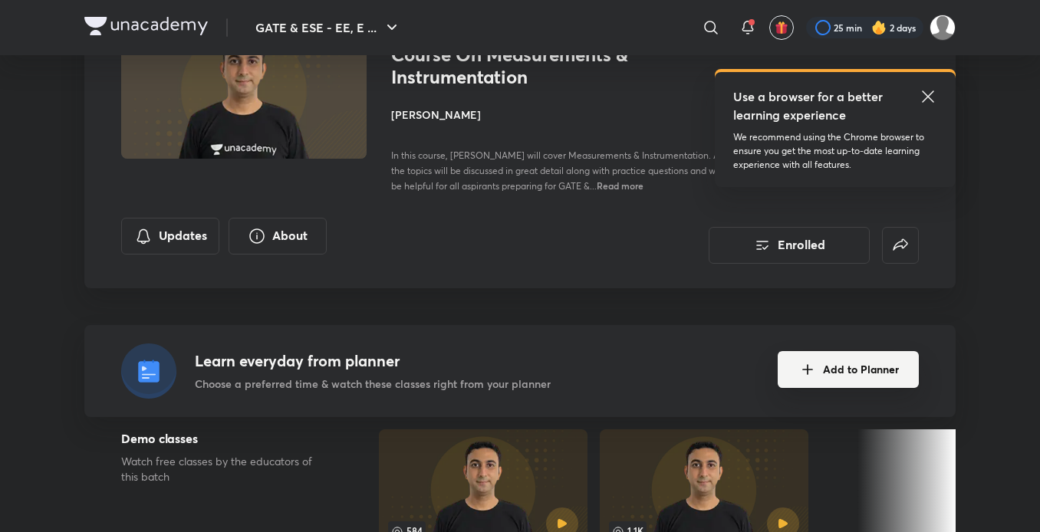
click at [846, 373] on button "Add to Planner" at bounding box center [848, 369] width 141 height 37
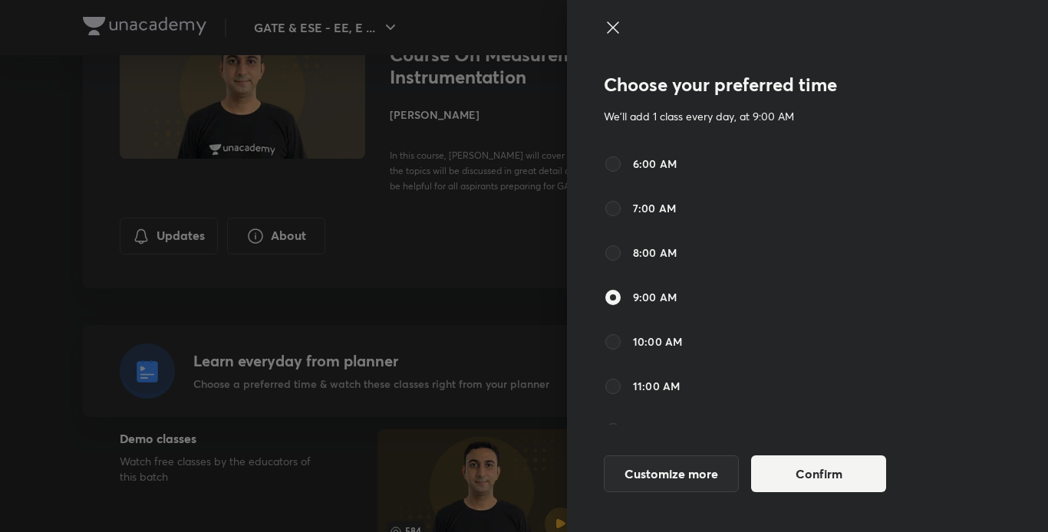
click at [236, 100] on div at bounding box center [524, 266] width 1048 height 532
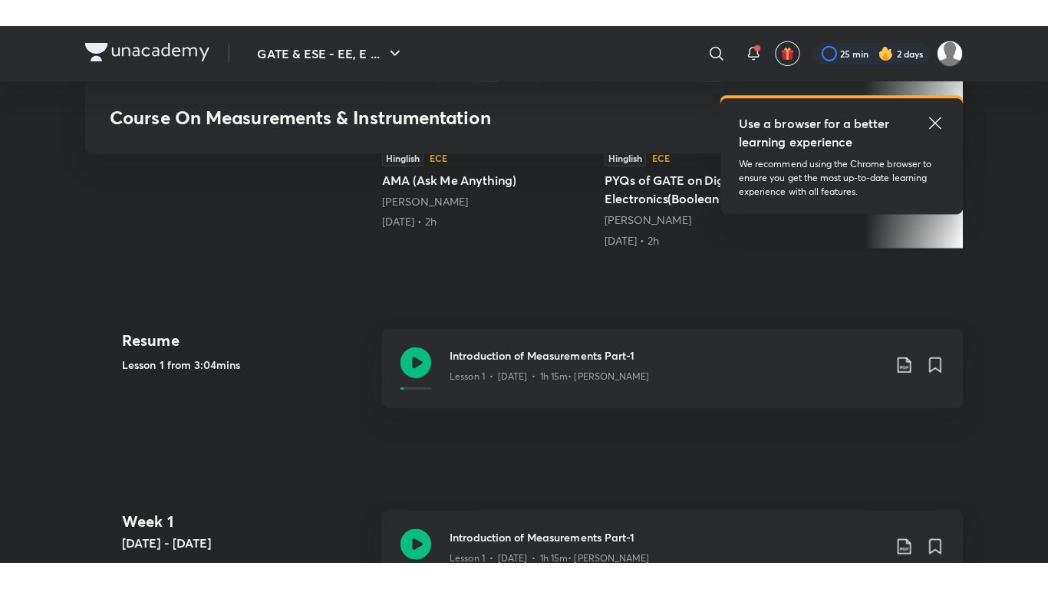
scroll to position [583, 0]
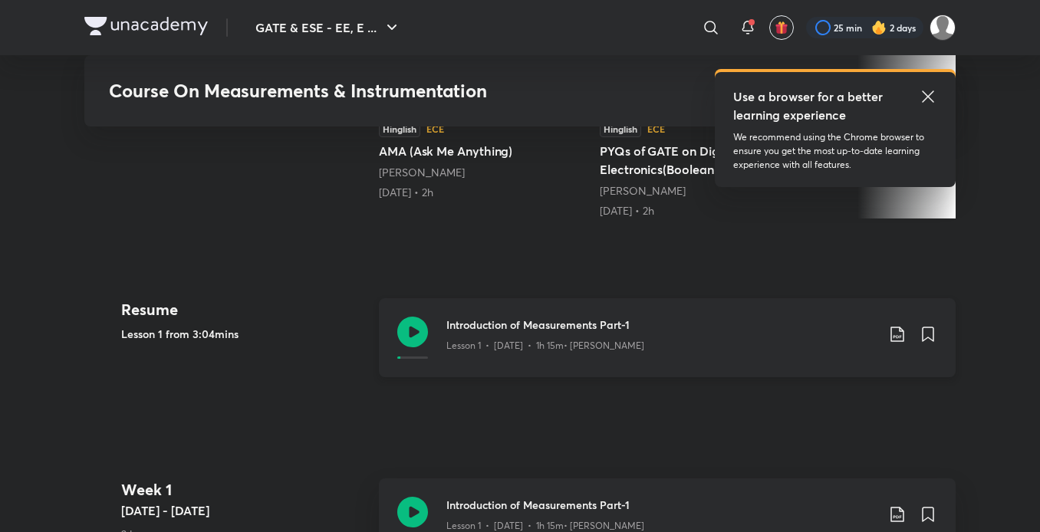
click at [525, 332] on h3 "Introduction of Measurements Part-1" at bounding box center [661, 325] width 430 height 16
